Goal: Information Seeking & Learning: Learn about a topic

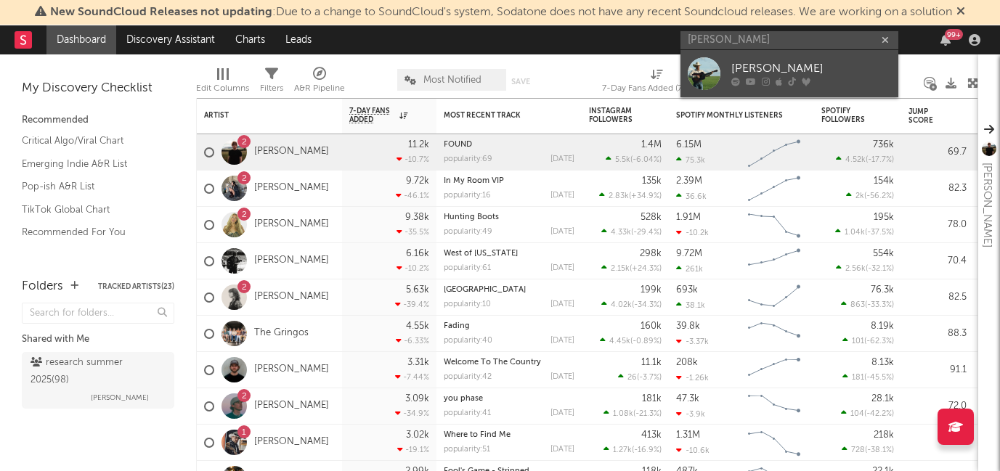
type input "tyce delk"
click at [745, 68] on div "[PERSON_NAME]" at bounding box center [811, 68] width 160 height 17
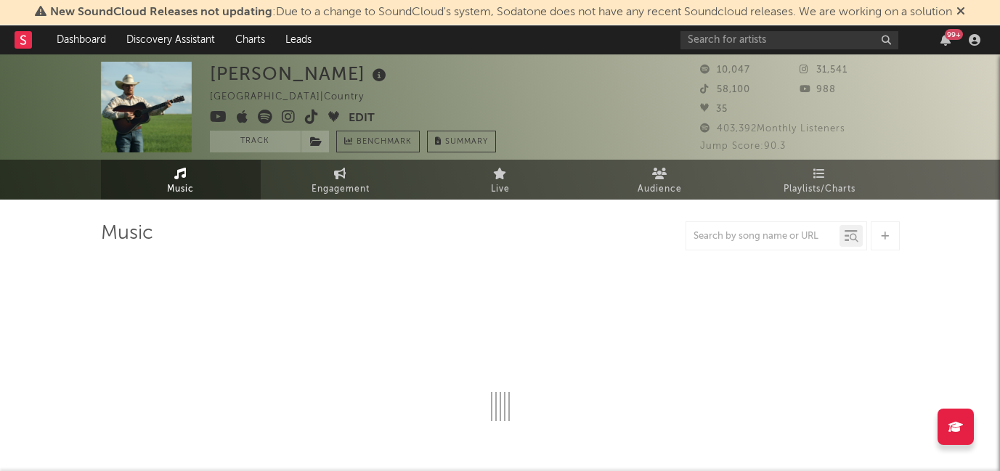
select select "1w"
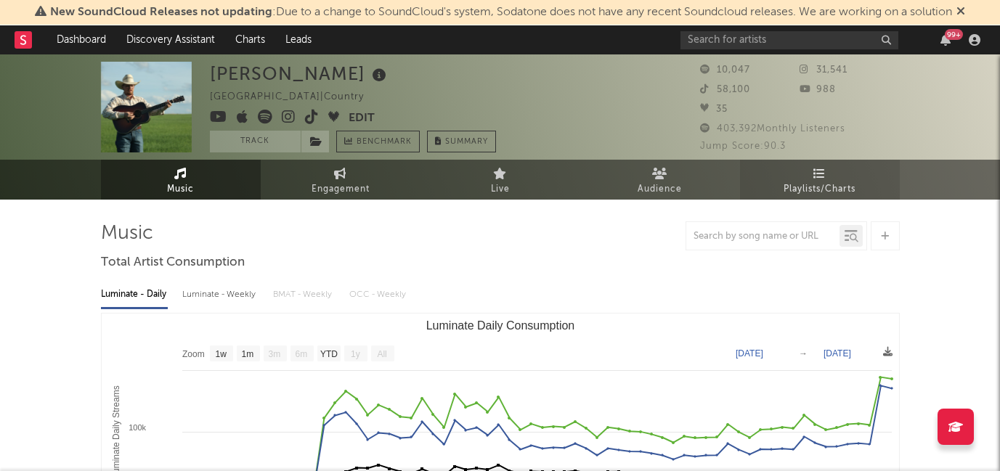
click at [836, 181] on span "Playlists/Charts" at bounding box center [820, 189] width 72 height 17
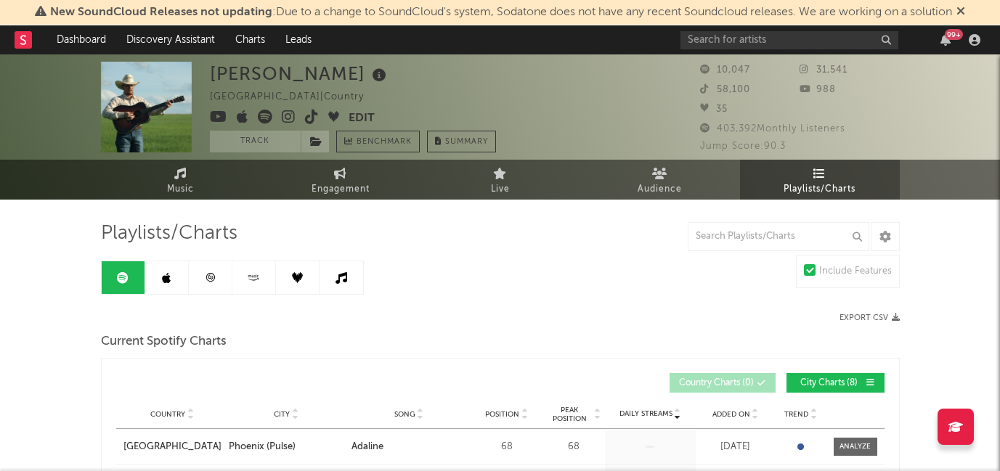
click at [249, 276] on icon at bounding box center [249, 276] width 3 height 2
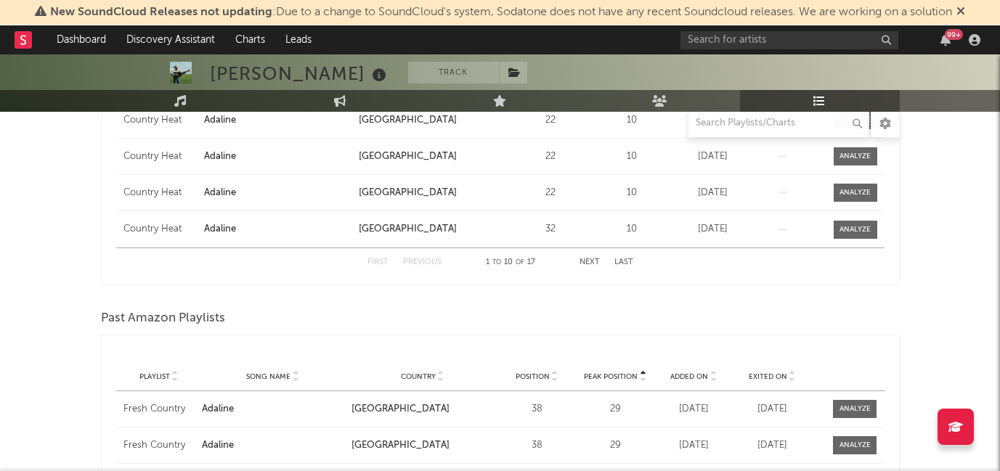
scroll to position [716, 0]
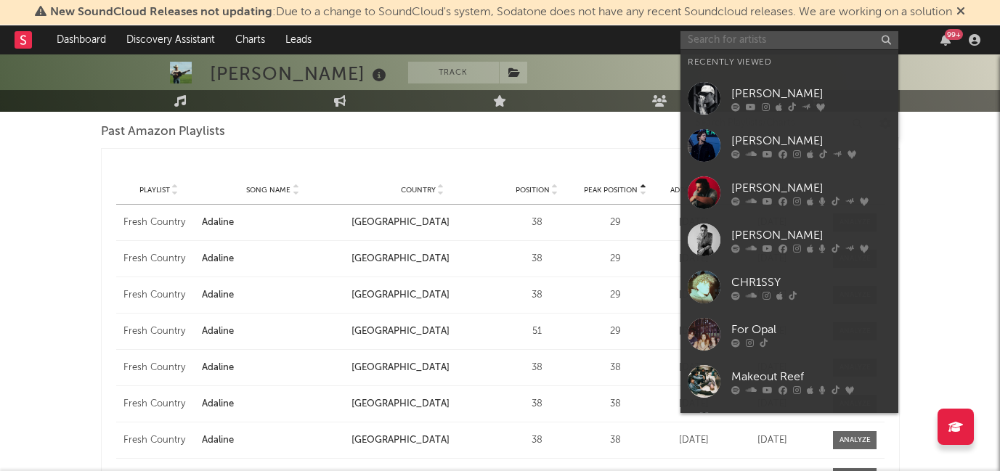
click at [722, 34] on input "text" at bounding box center [789, 40] width 218 height 18
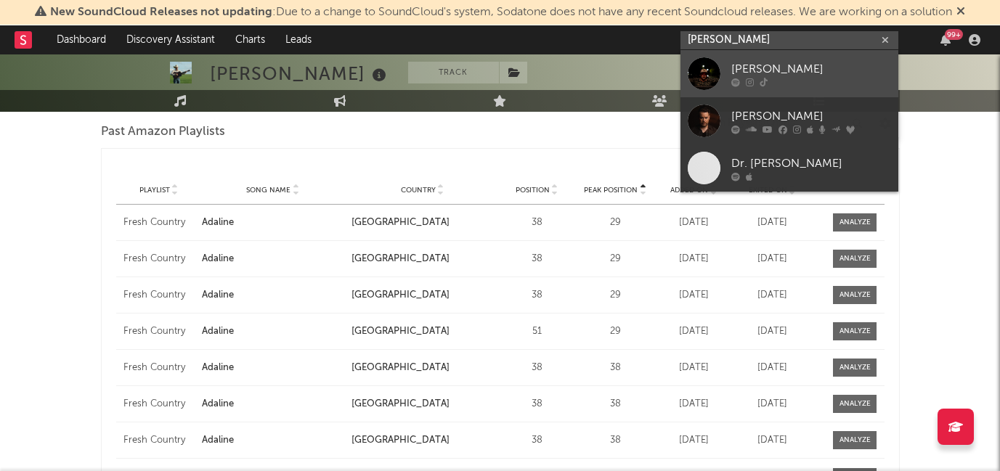
type input "davis cook"
click at [736, 70] on div "[PERSON_NAME]" at bounding box center [811, 68] width 160 height 17
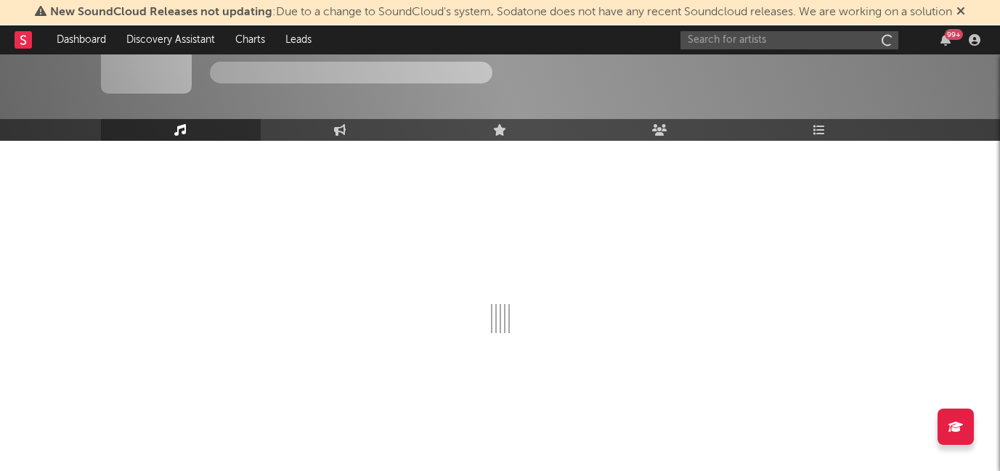
scroll to position [59, 0]
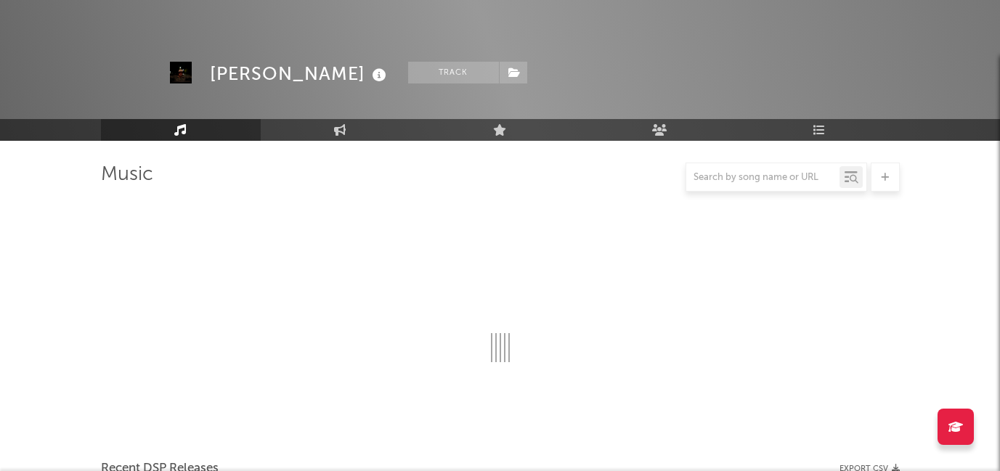
select select "6m"
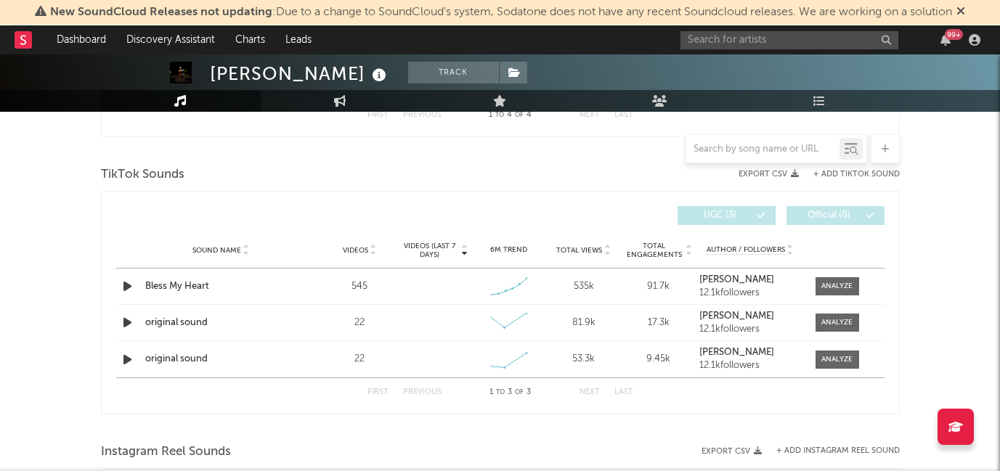
scroll to position [886, 0]
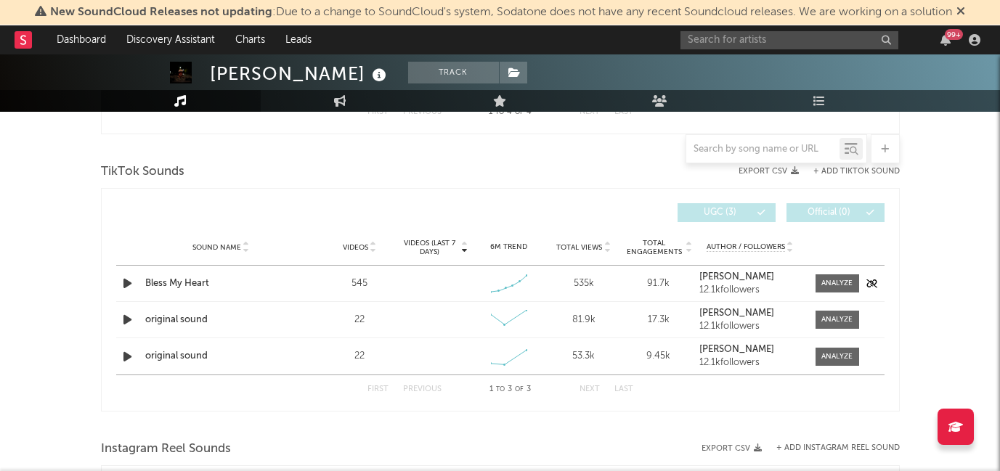
click at [200, 288] on div "Bless My Heart" at bounding box center [221, 284] width 152 height 15
click at [831, 287] on div at bounding box center [836, 283] width 31 height 11
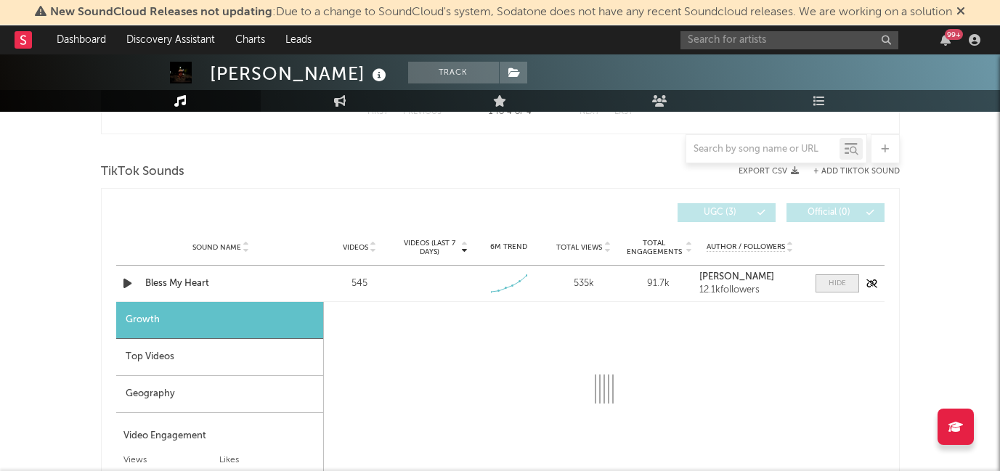
select select "1w"
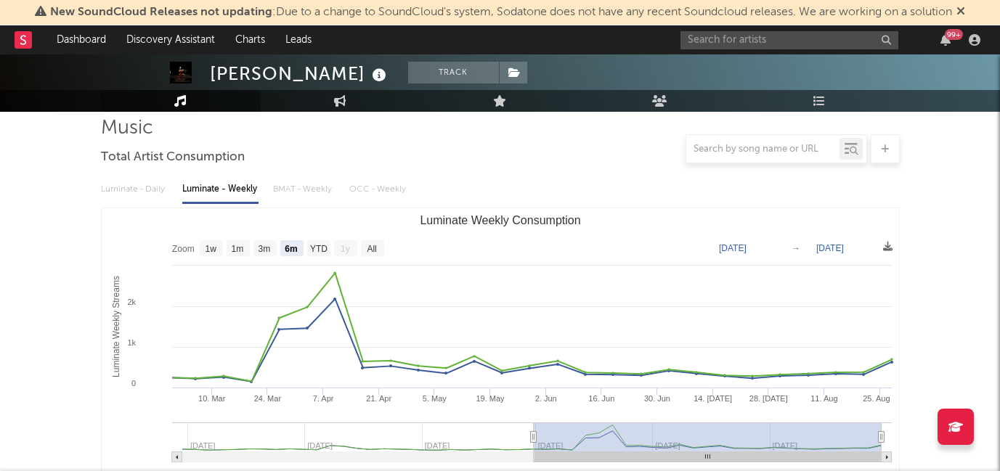
scroll to position [0, 0]
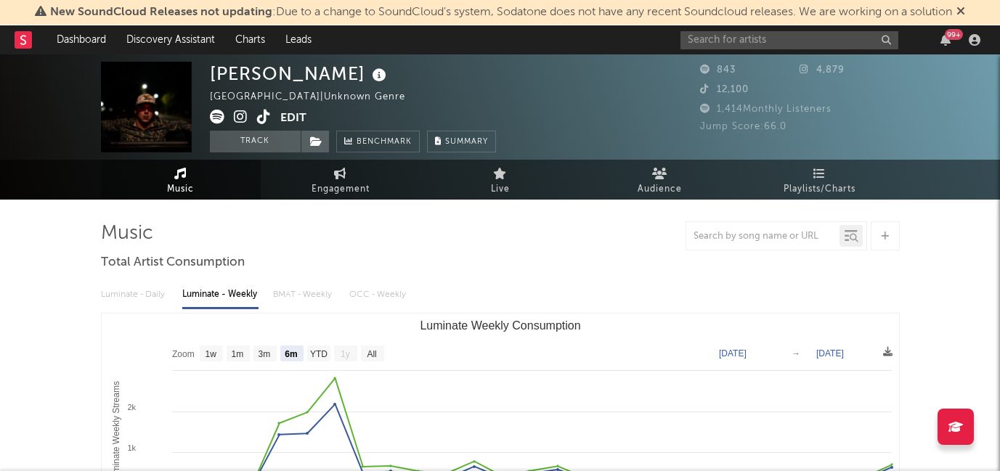
click at [262, 117] on icon at bounding box center [264, 117] width 14 height 15
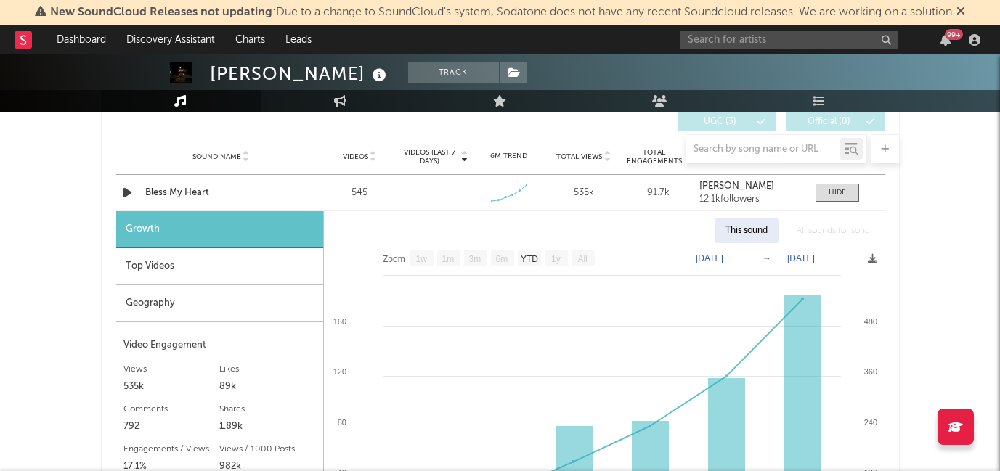
scroll to position [996, 0]
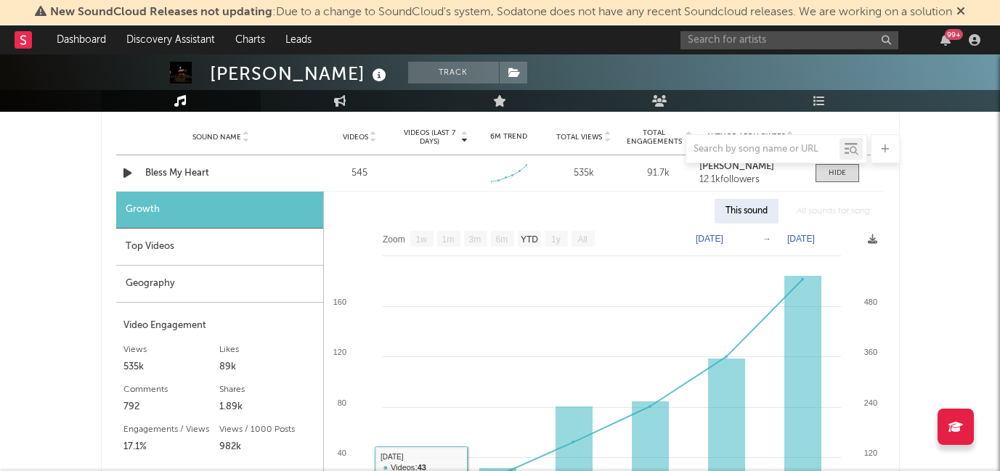
click at [179, 249] on div "Top Videos" at bounding box center [219, 247] width 207 height 37
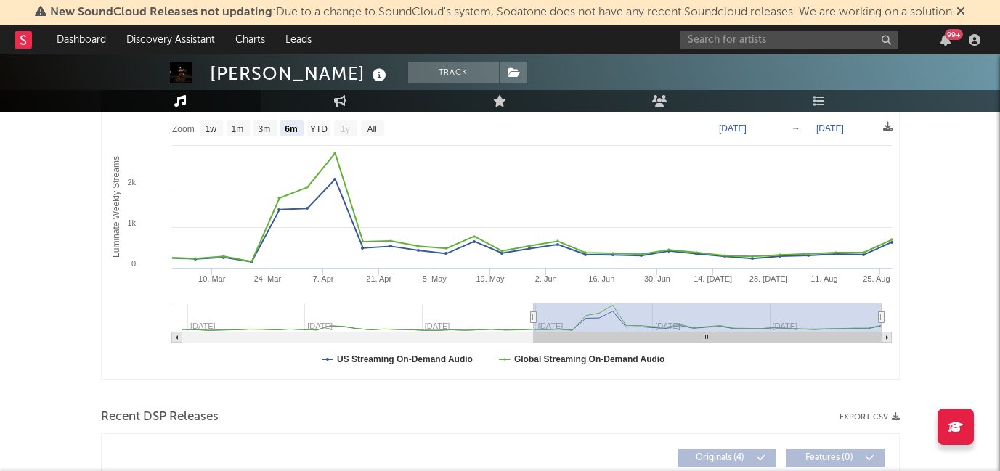
scroll to position [0, 0]
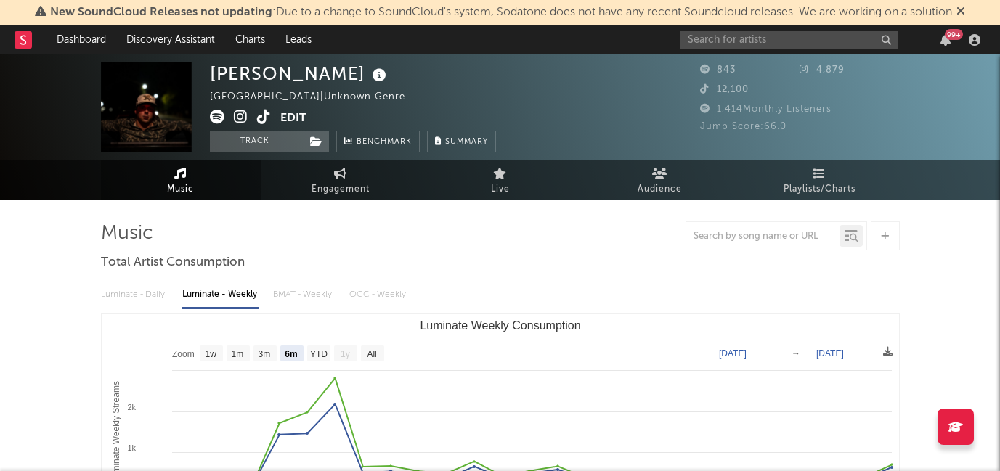
click at [243, 117] on icon at bounding box center [241, 117] width 14 height 15
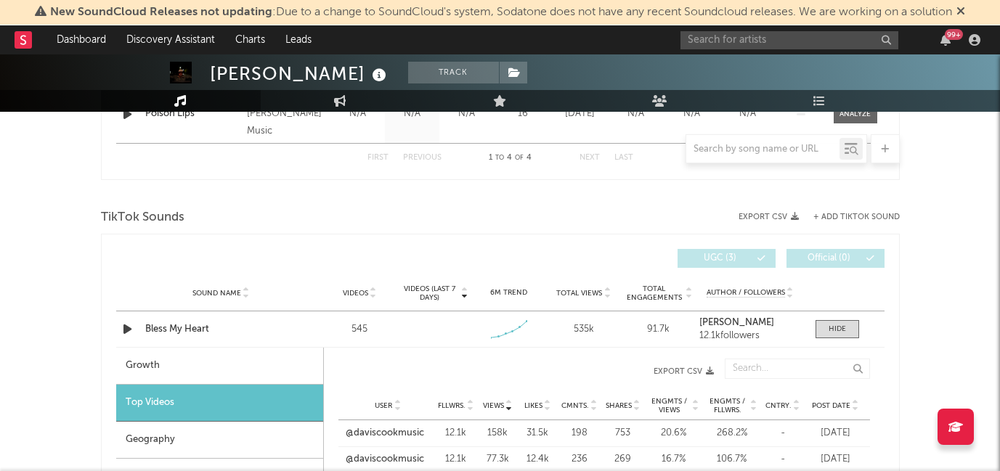
scroll to position [855, 0]
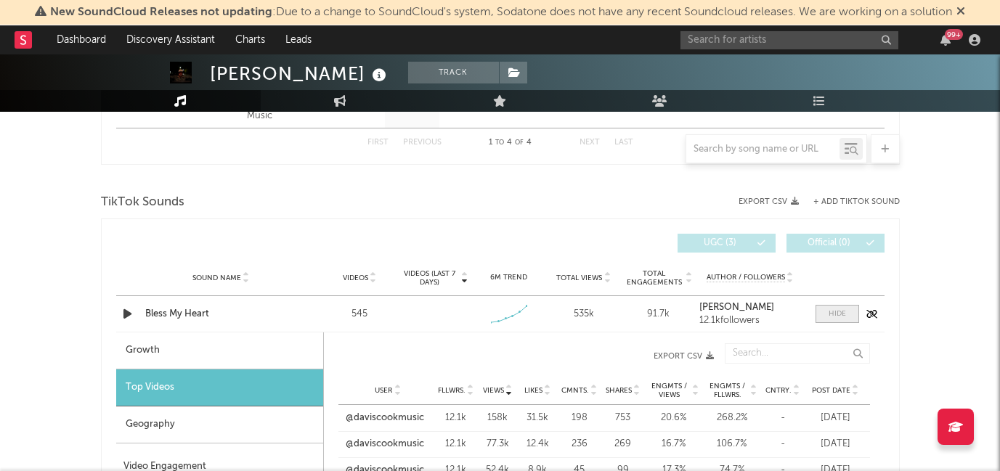
click at [831, 307] on span at bounding box center [837, 314] width 44 height 18
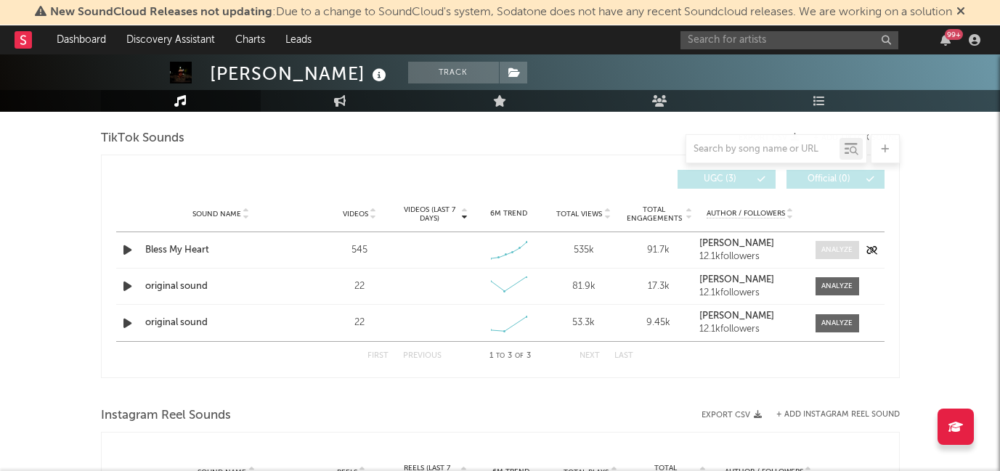
scroll to position [935, 0]
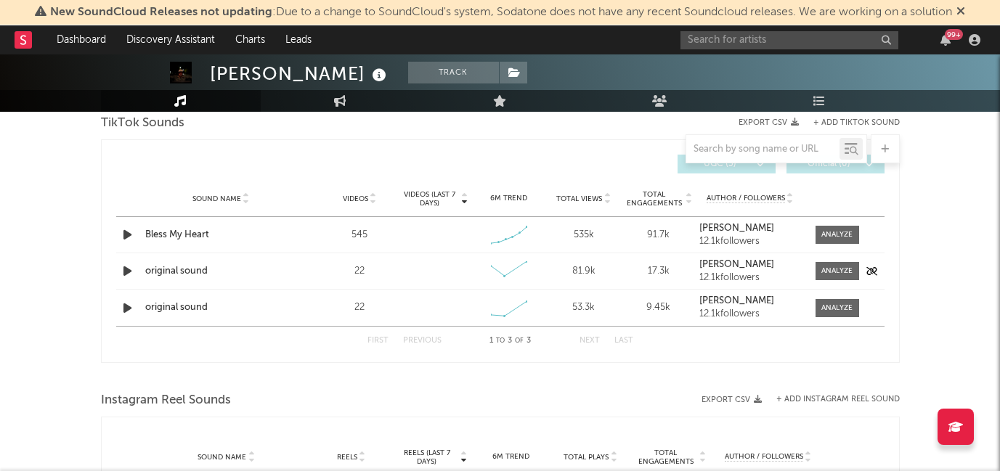
click at [128, 272] on icon "button" at bounding box center [127, 271] width 15 height 18
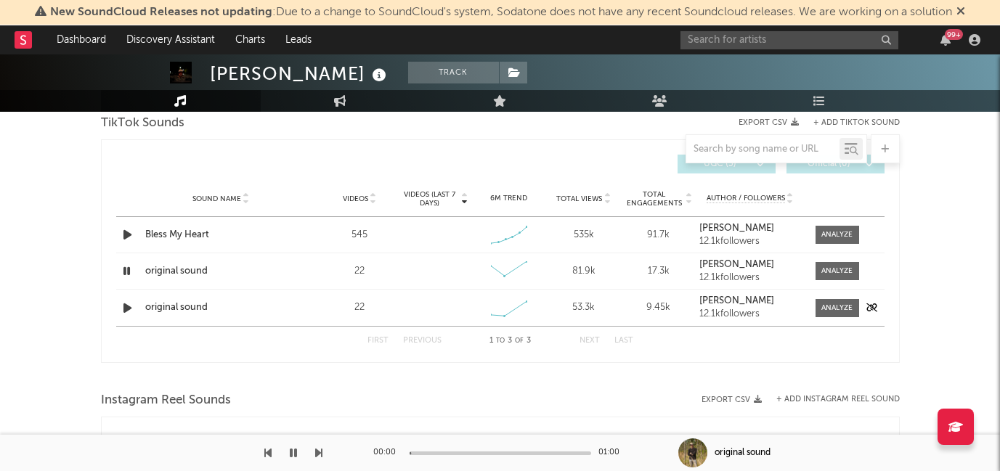
click at [124, 316] on icon "button" at bounding box center [127, 308] width 15 height 18
click at [117, 233] on div at bounding box center [128, 235] width 25 height 18
click at [123, 234] on icon "button" at bounding box center [127, 235] width 15 height 18
click at [837, 236] on div at bounding box center [836, 234] width 31 height 11
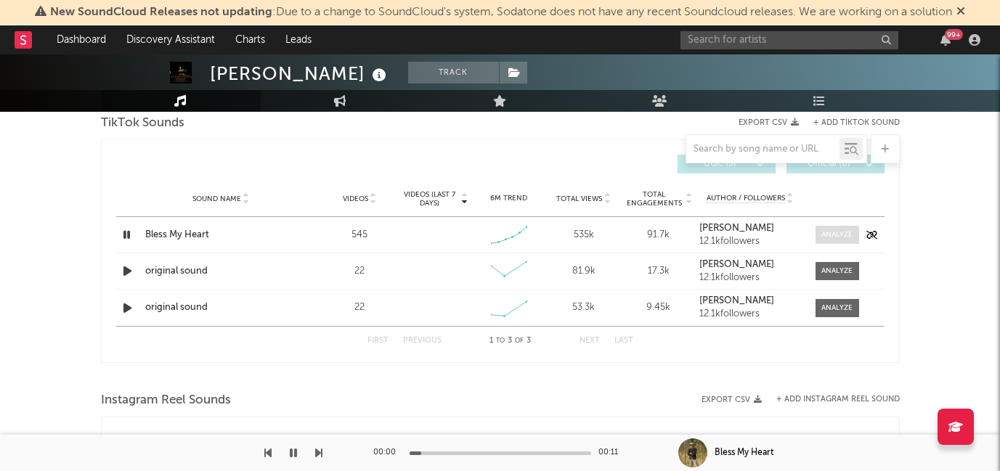
select select "1w"
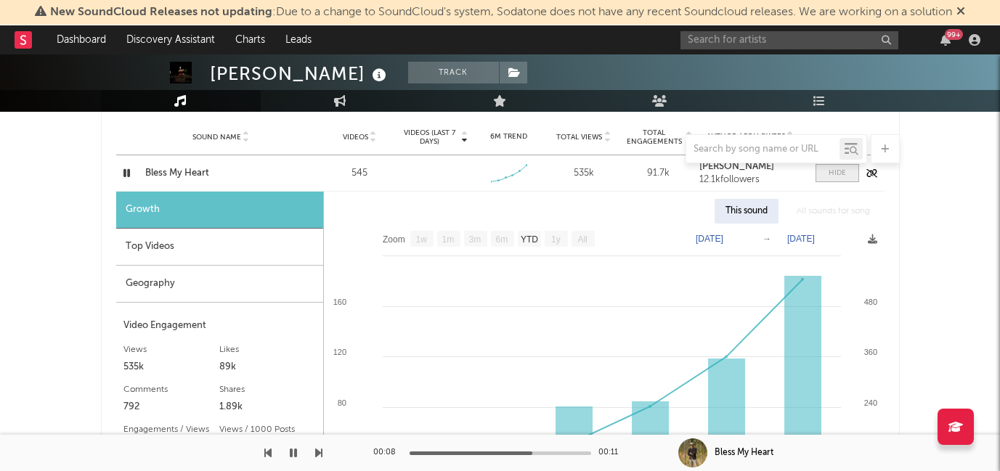
scroll to position [989, 0]
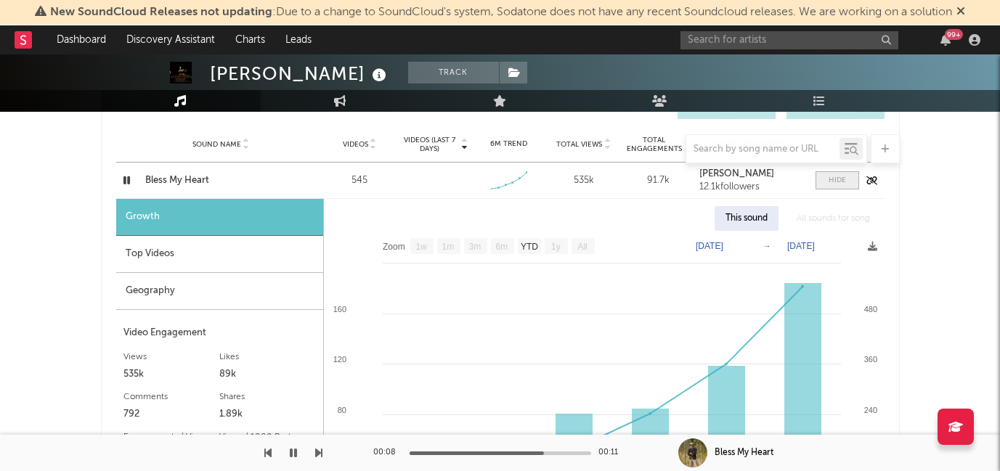
click at [826, 182] on span at bounding box center [837, 180] width 44 height 18
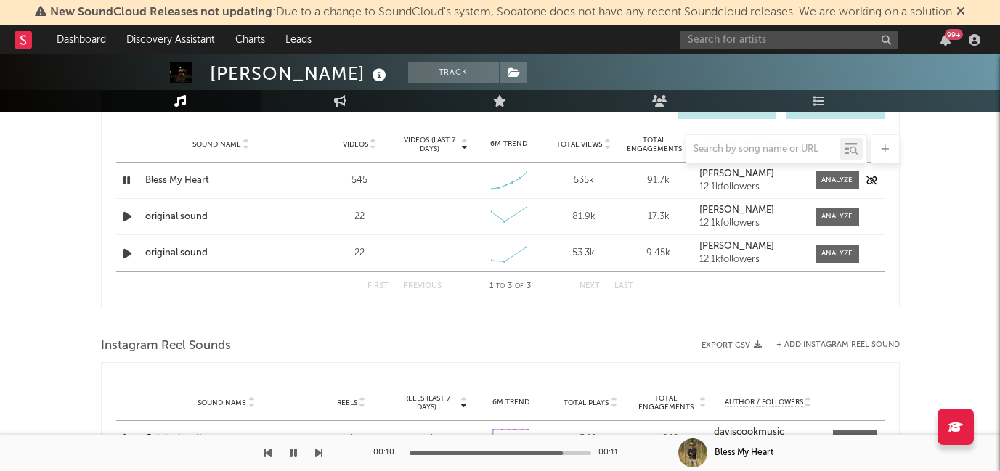
click at [171, 178] on div "Bless My Heart" at bounding box center [221, 181] width 152 height 15
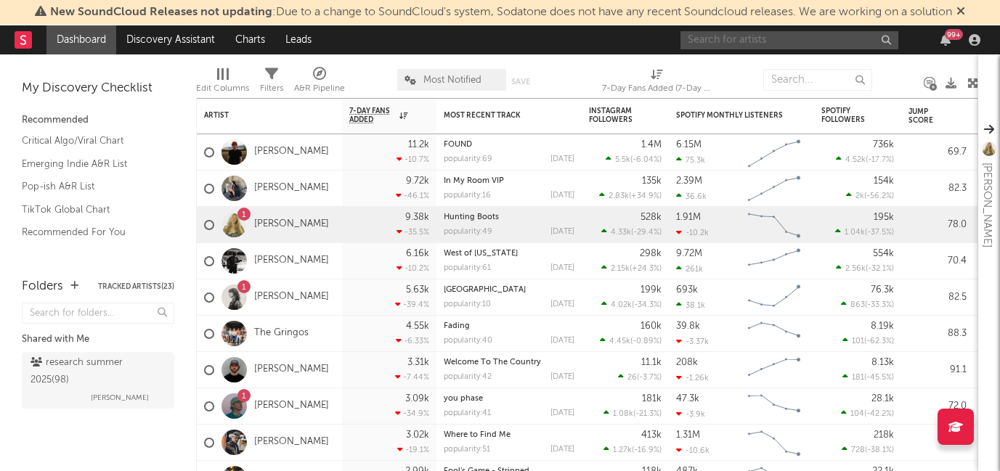
click at [720, 41] on input "text" at bounding box center [789, 40] width 218 height 18
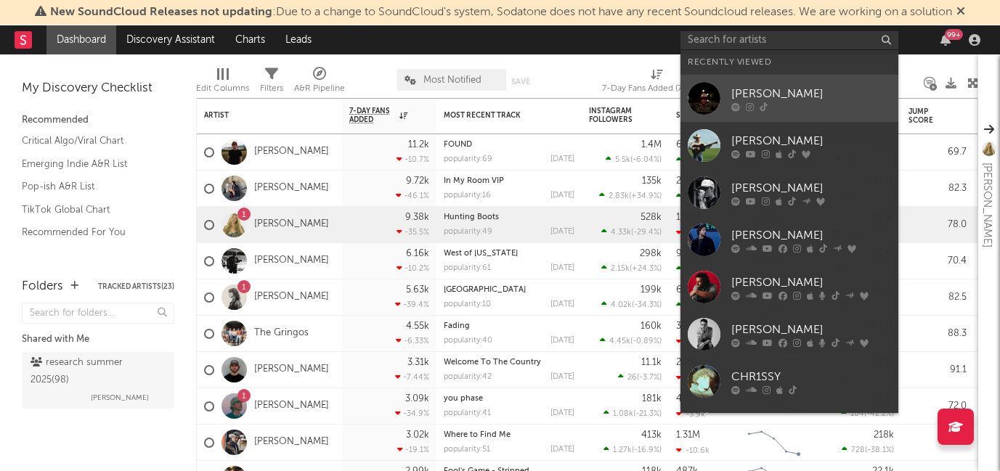
click at [749, 89] on div "[PERSON_NAME]" at bounding box center [811, 93] width 160 height 17
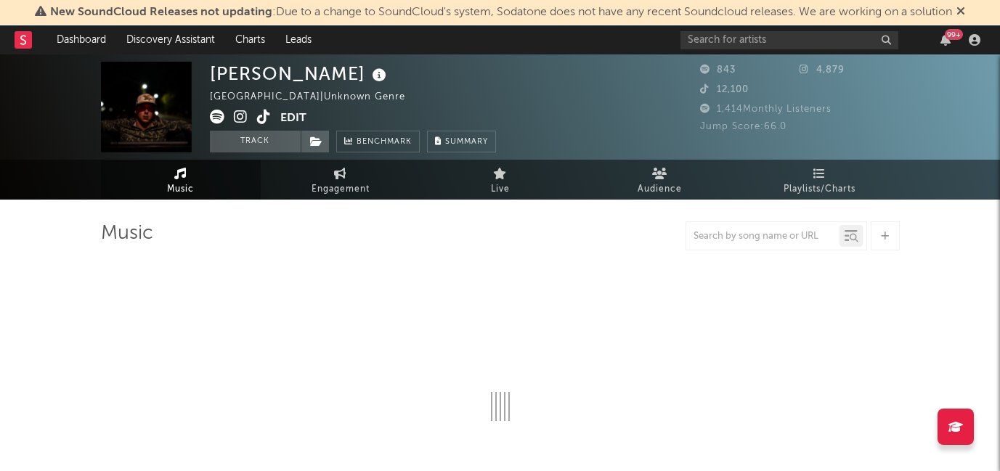
select select "6m"
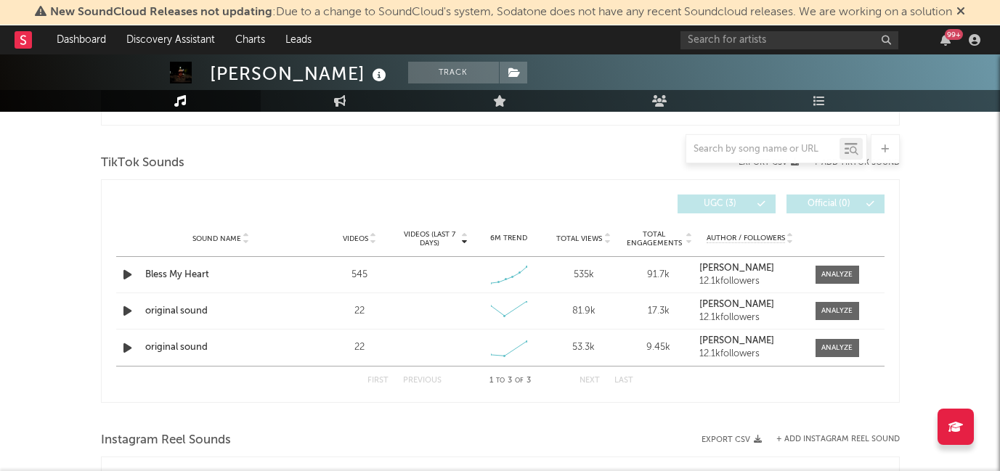
scroll to position [918, 0]
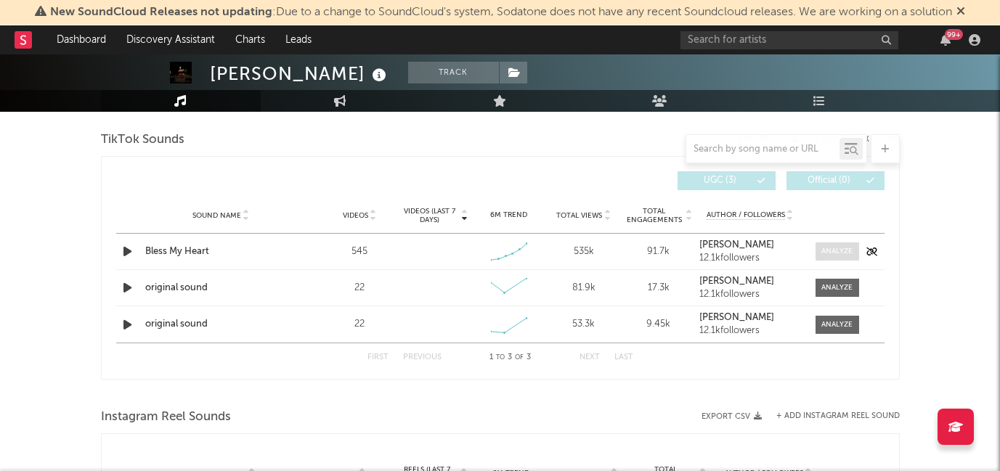
click at [831, 245] on span at bounding box center [837, 252] width 44 height 18
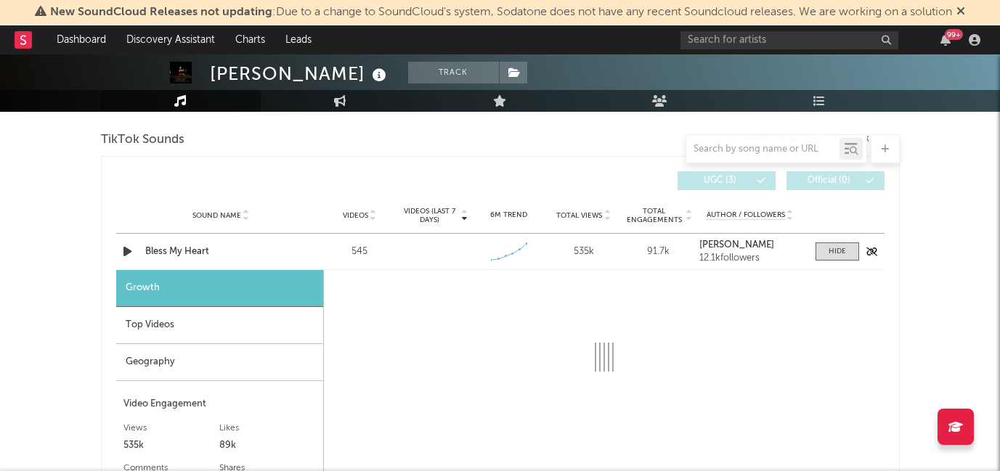
select select "1w"
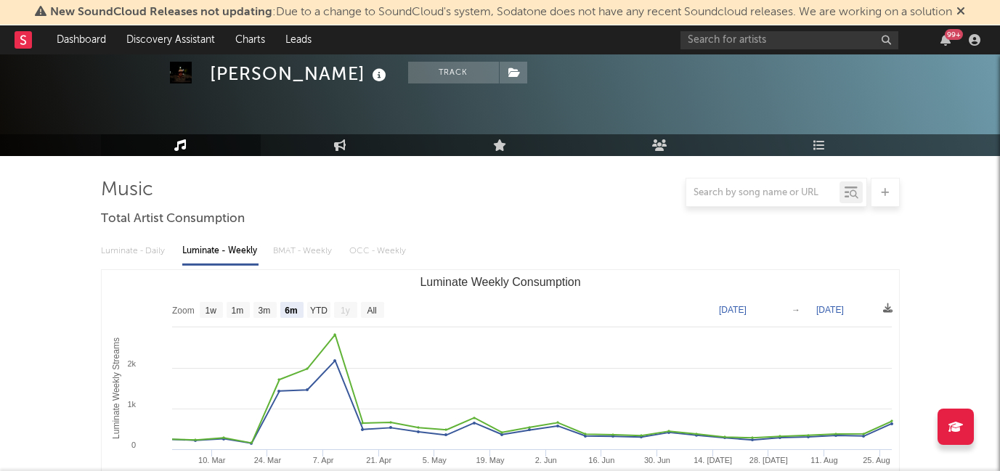
scroll to position [0, 0]
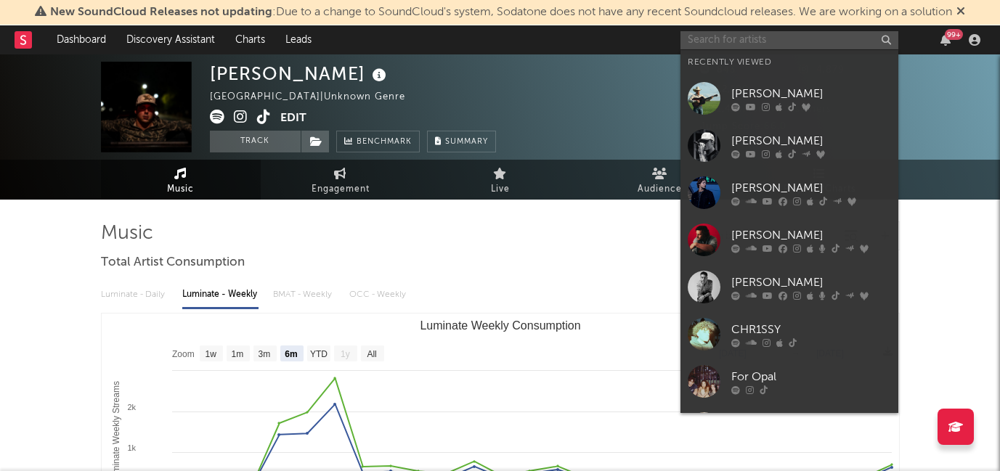
click at [762, 34] on input "text" at bounding box center [789, 40] width 218 height 18
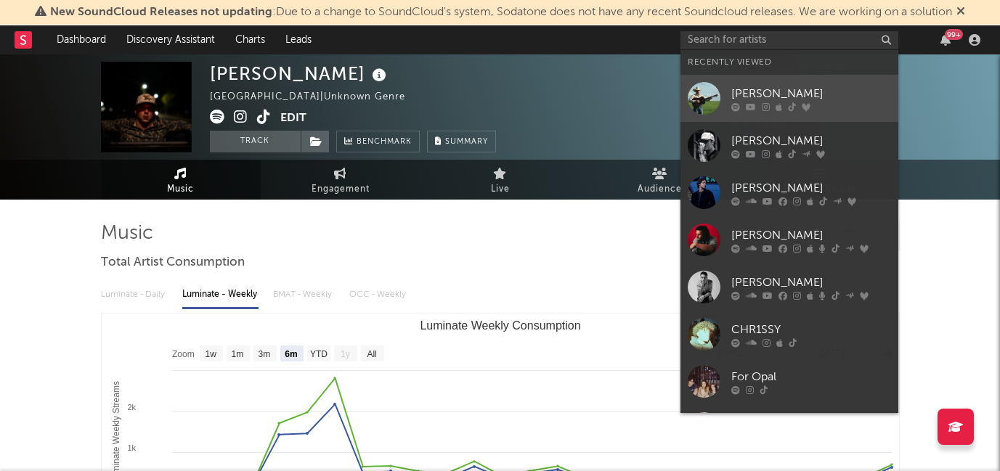
click at [753, 110] on icon at bounding box center [751, 106] width 10 height 9
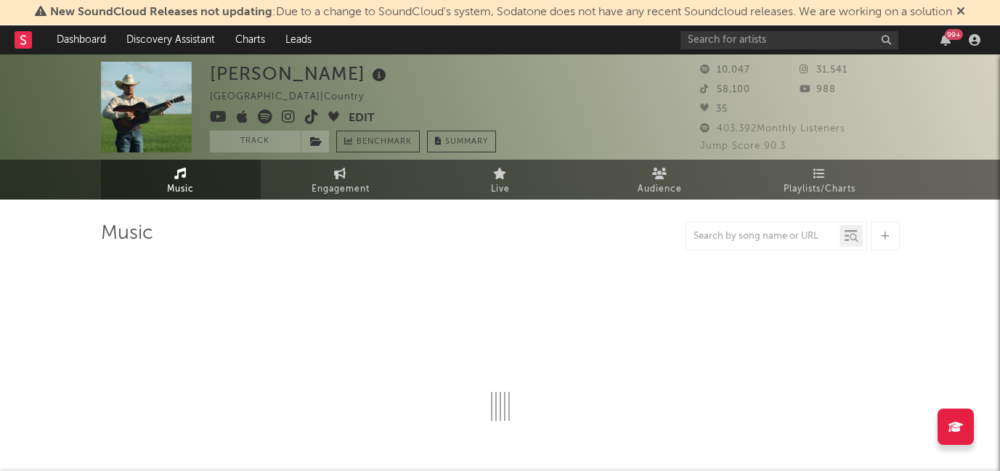
select select "1w"
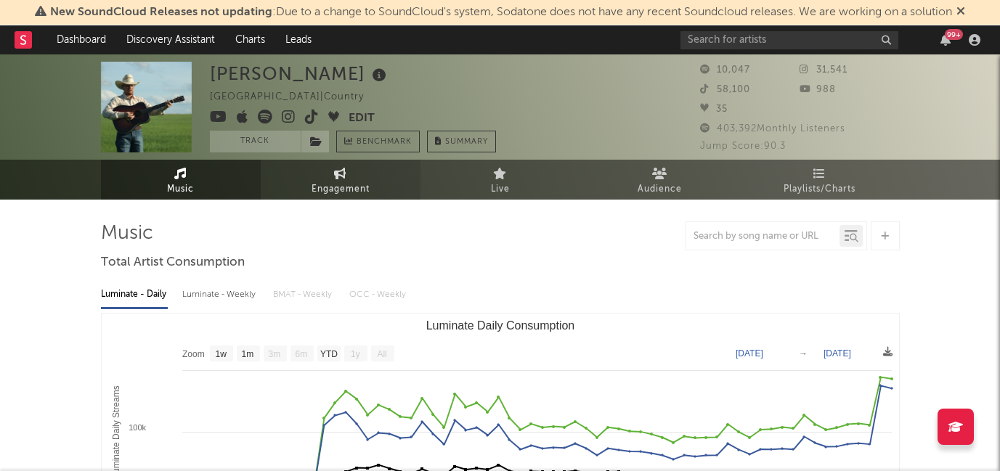
click at [314, 177] on link "Engagement" at bounding box center [341, 180] width 160 height 40
select select "1w"
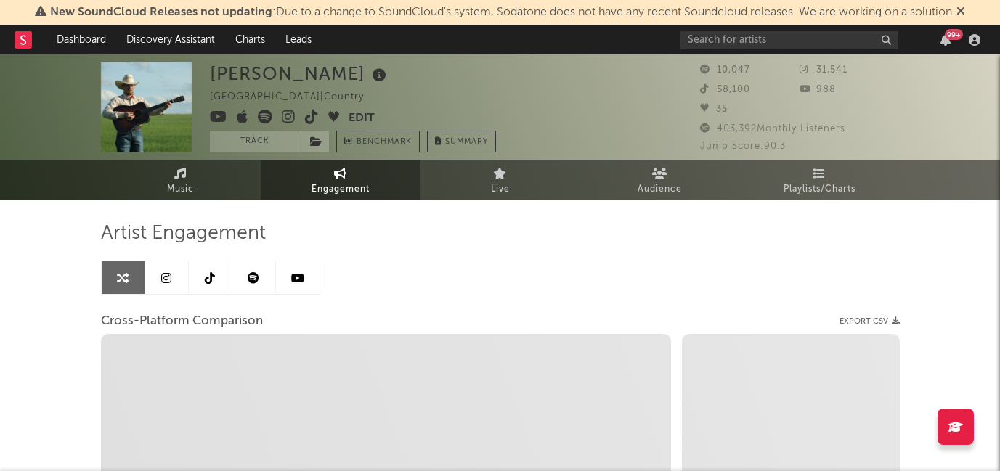
click at [252, 282] on icon at bounding box center [254, 278] width 12 height 12
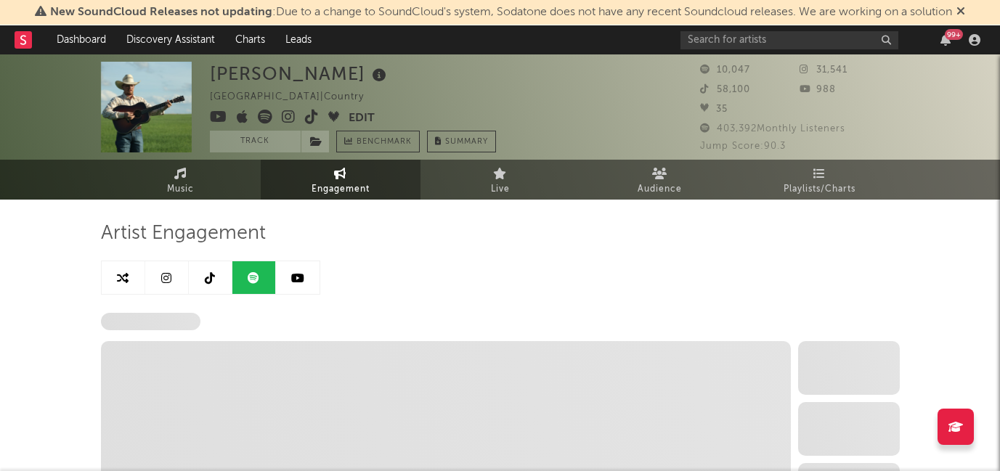
select select "1w"
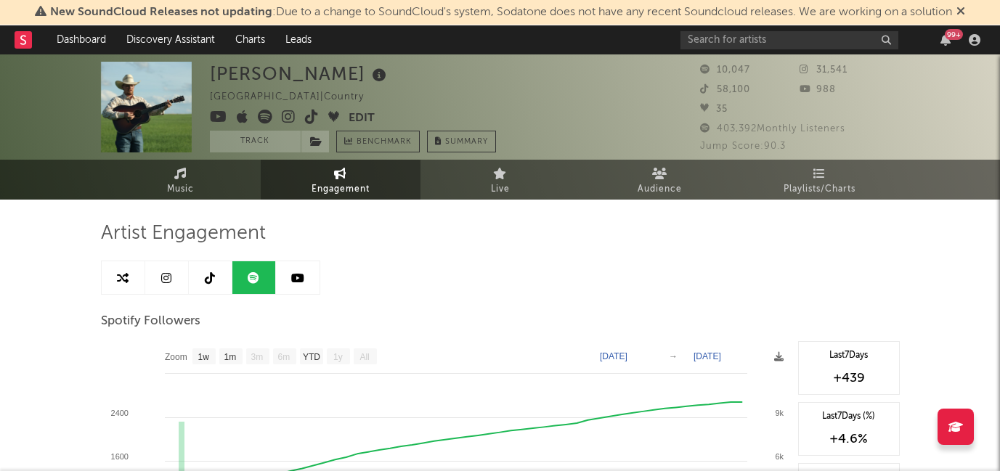
click at [282, 282] on link at bounding box center [298, 277] width 44 height 33
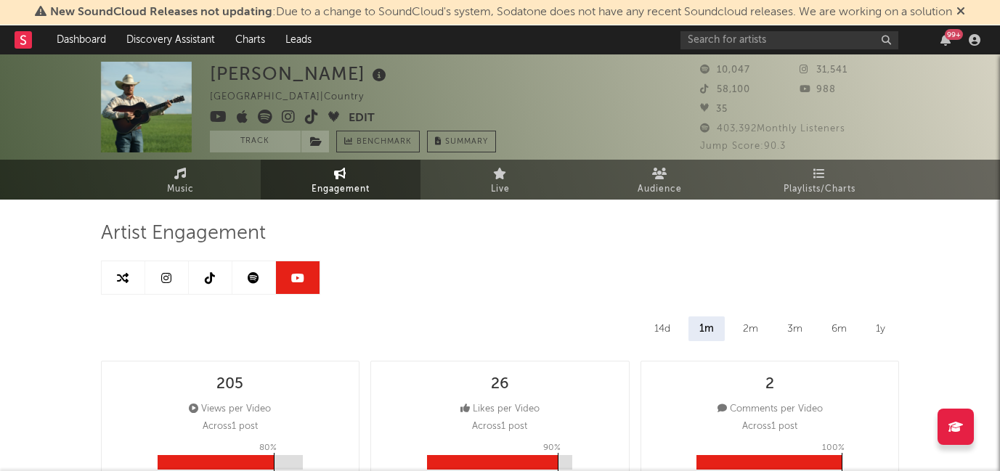
select select "1w"
click at [219, 275] on link at bounding box center [211, 277] width 44 height 33
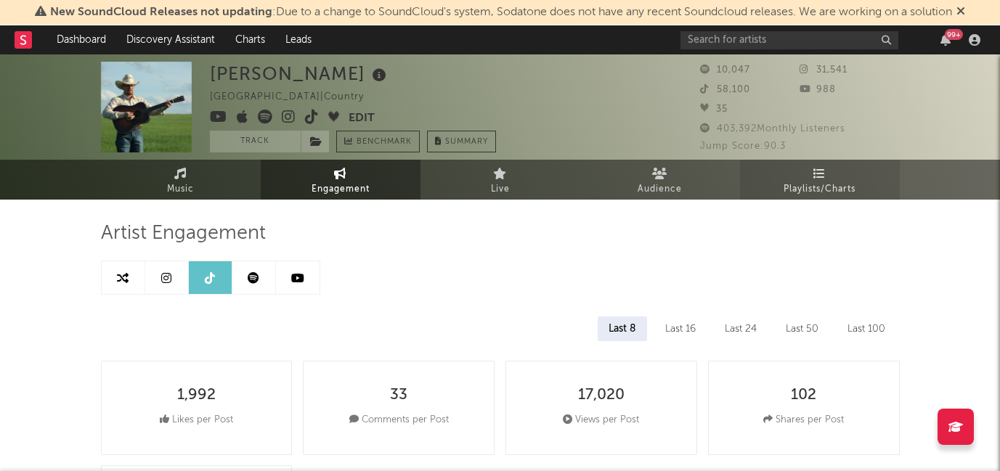
select select "6m"
click at [832, 183] on span "Playlists/Charts" at bounding box center [820, 189] width 72 height 17
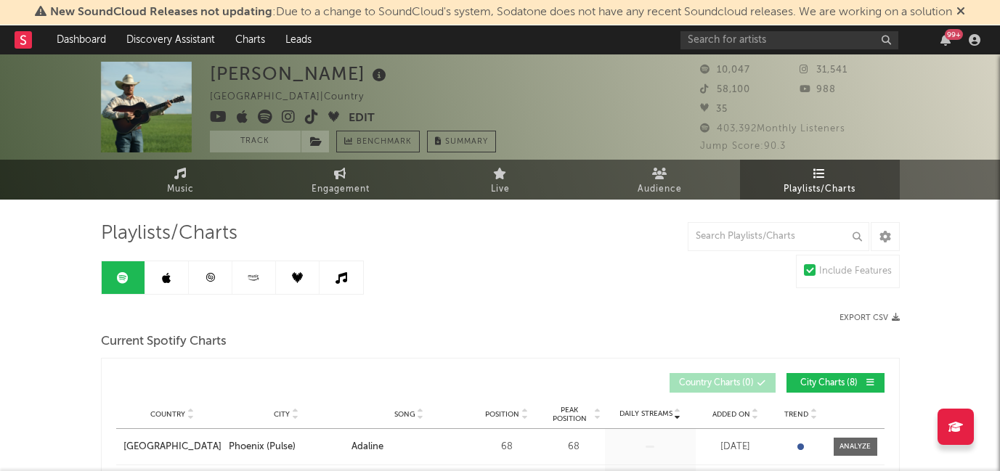
click at [284, 117] on icon at bounding box center [289, 117] width 14 height 15
